Goal: Information Seeking & Learning: Find specific fact

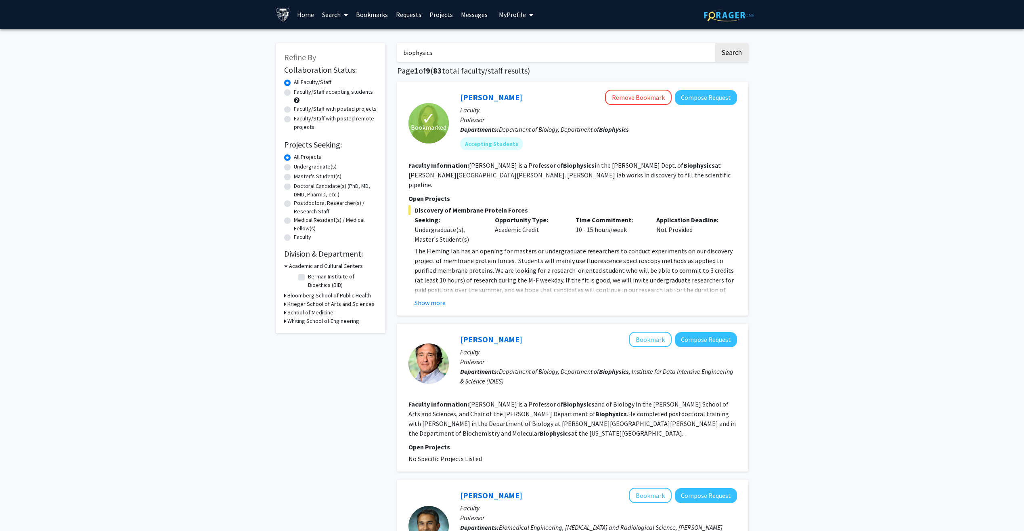
click at [460, 51] on input "biophysics" at bounding box center [555, 52] width 317 height 19
type input "u"
type input "[PERSON_NAME]"
click at [715, 43] on button "Search" at bounding box center [731, 52] width 33 height 19
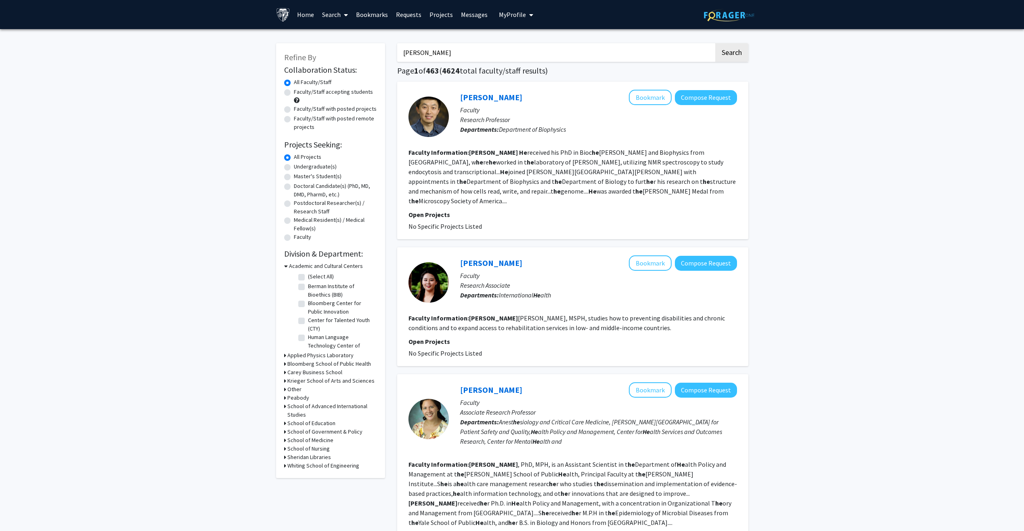
click at [434, 122] on div at bounding box center [429, 117] width 40 height 40
click at [470, 92] on link "[PERSON_NAME]" at bounding box center [491, 97] width 62 height 10
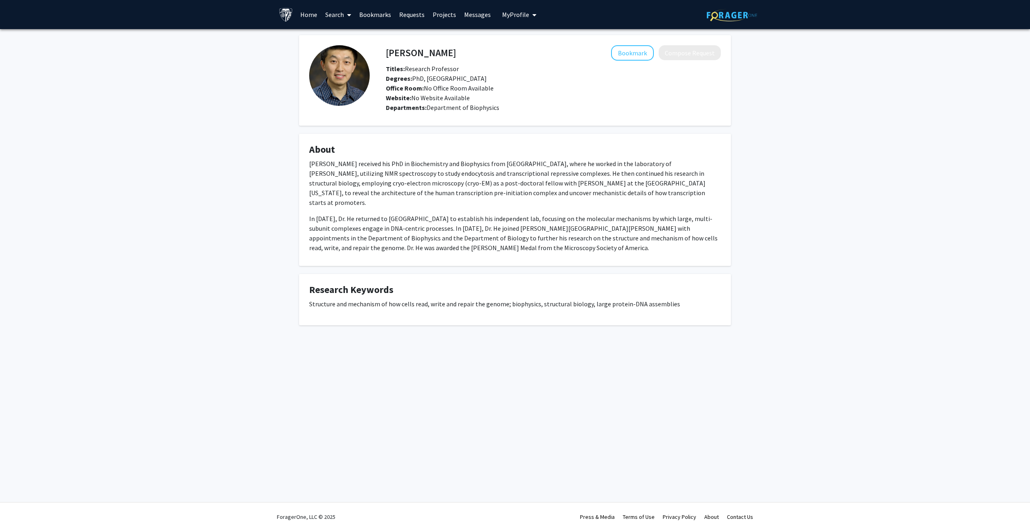
click at [537, 123] on fg-card "[PERSON_NAME] Bookmark Compose Request Titles: Research Professor Degrees: PhD,…" at bounding box center [515, 80] width 432 height 90
